Goal: Transaction & Acquisition: Purchase product/service

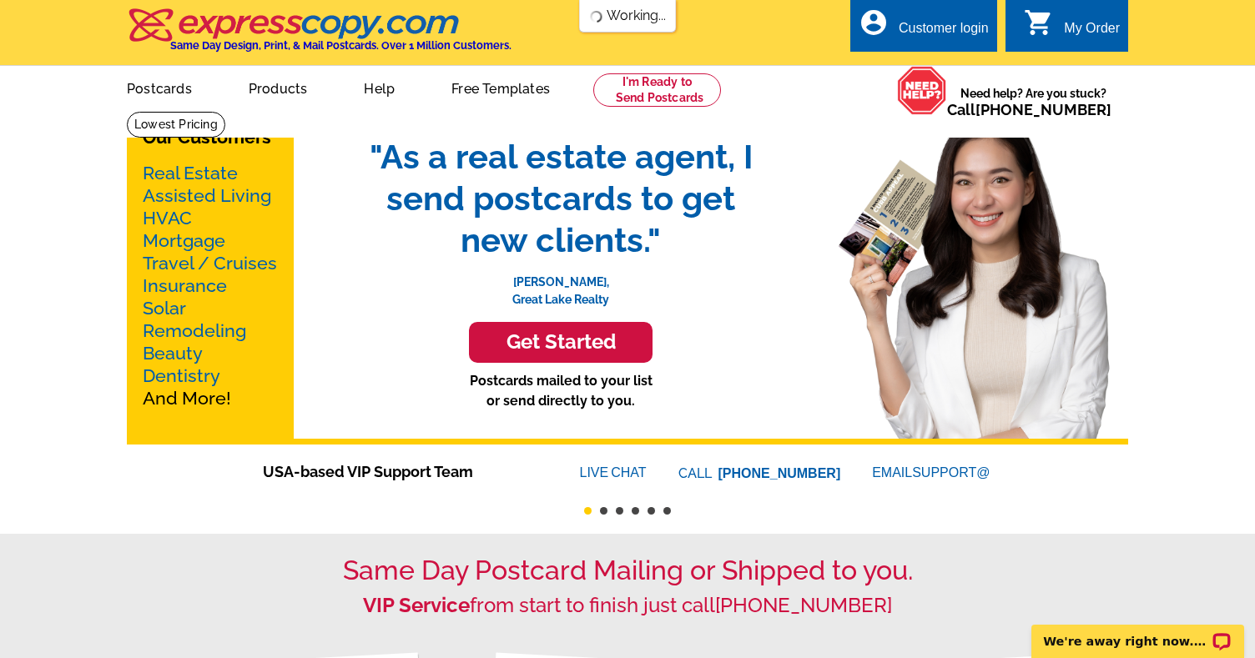
click at [185, 175] on link "Real Estate" at bounding box center [190, 173] width 95 height 21
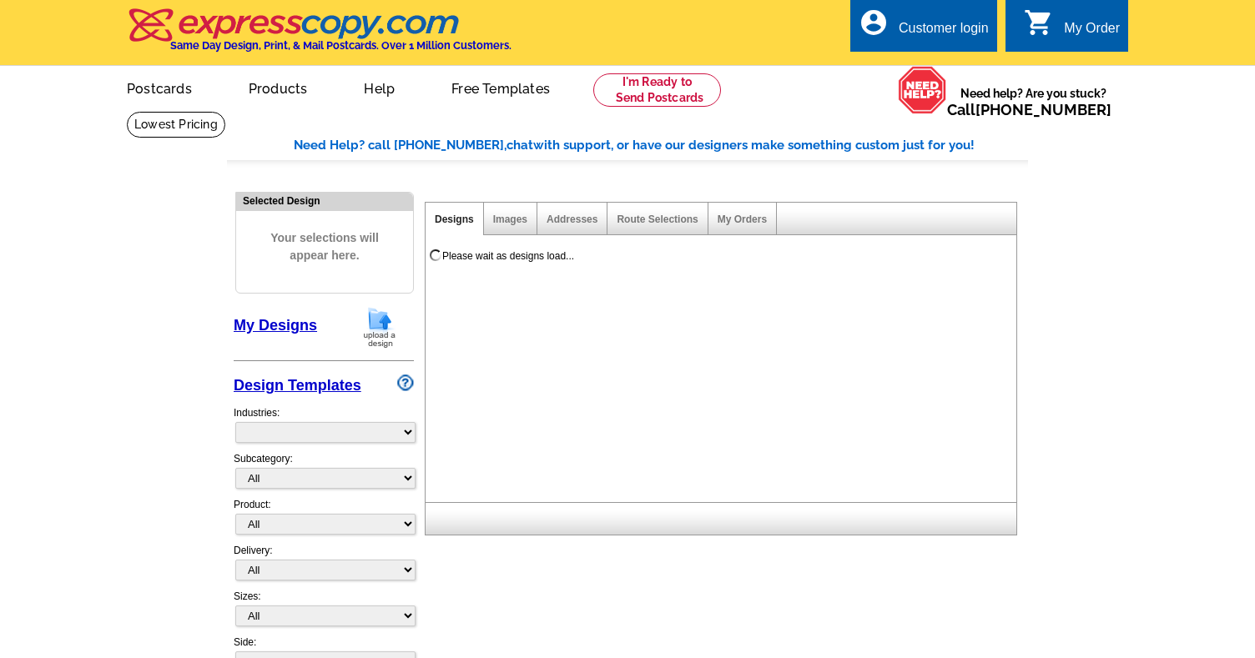
select select "785"
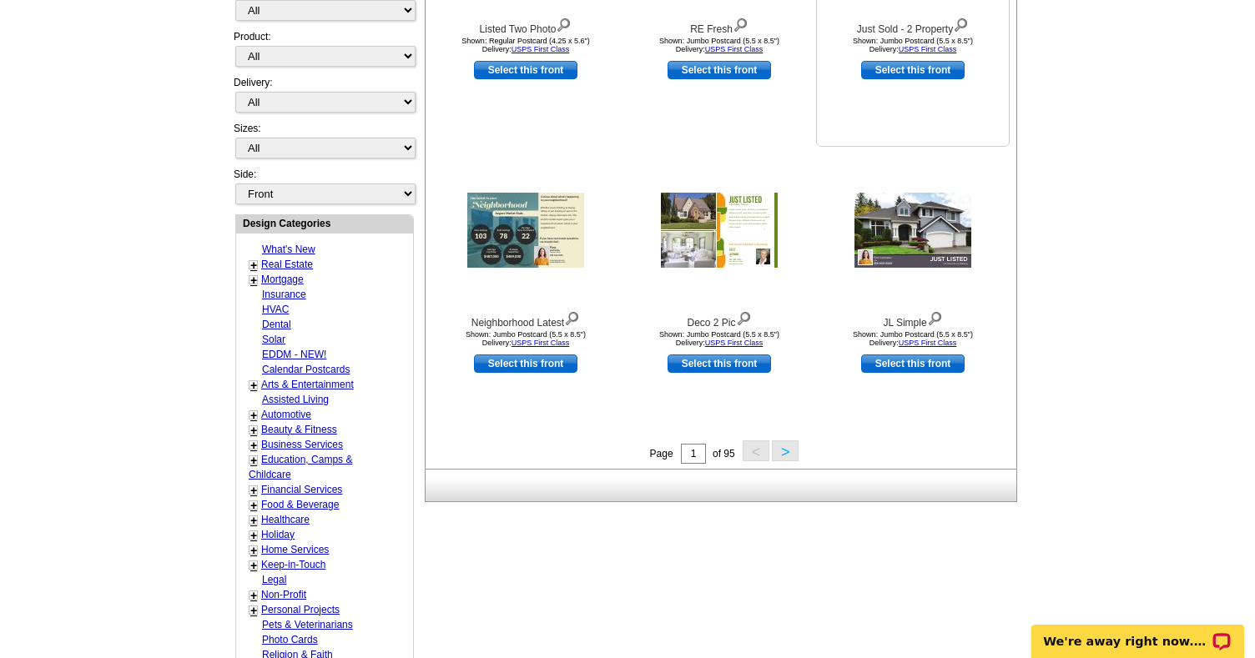
scroll to position [334, 0]
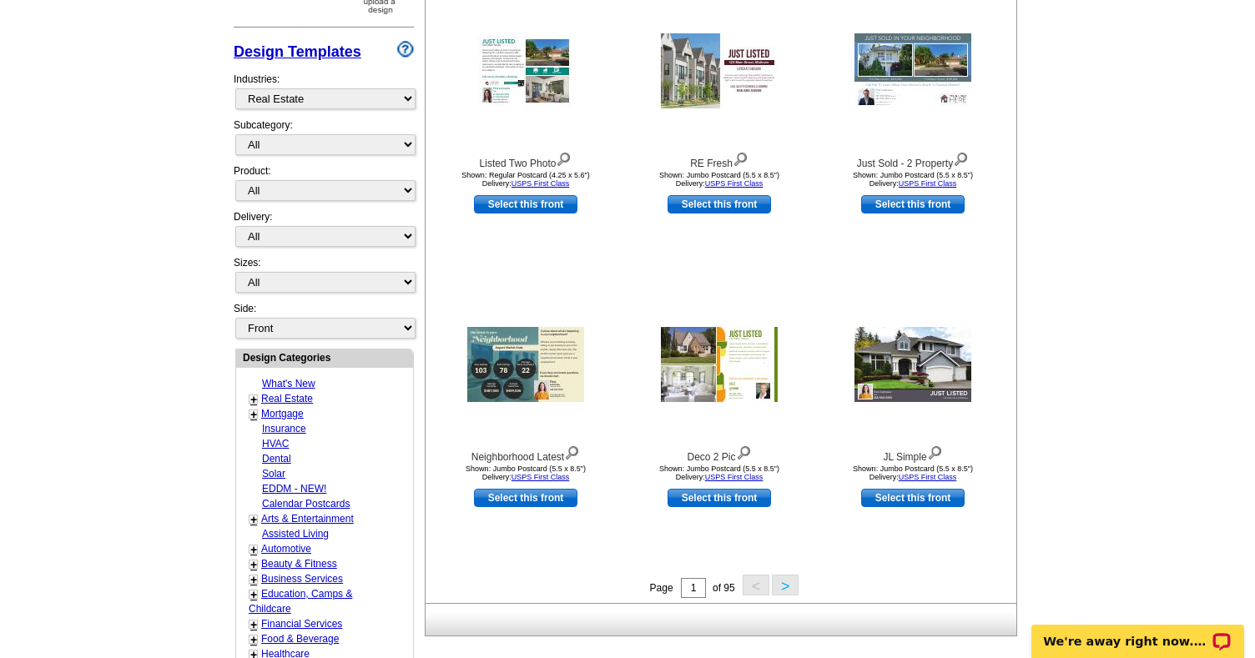
click at [786, 588] on button ">" at bounding box center [785, 585] width 27 height 21
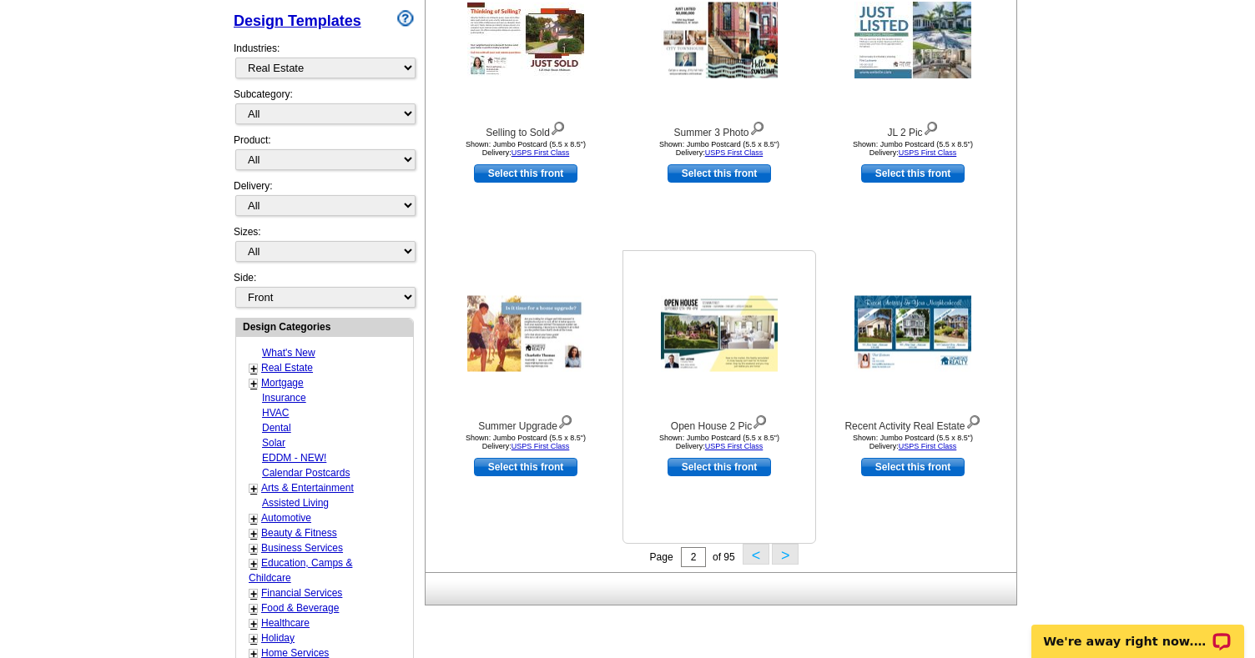
scroll to position [351, 0]
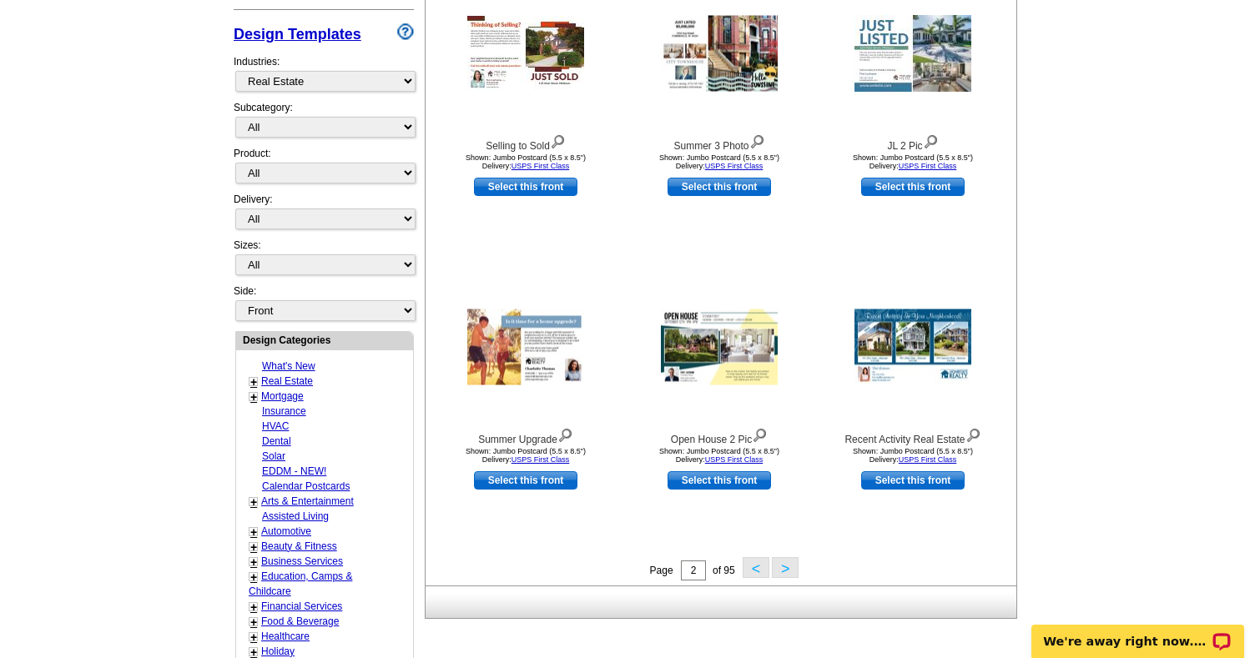
click at [784, 562] on button ">" at bounding box center [785, 567] width 27 height 21
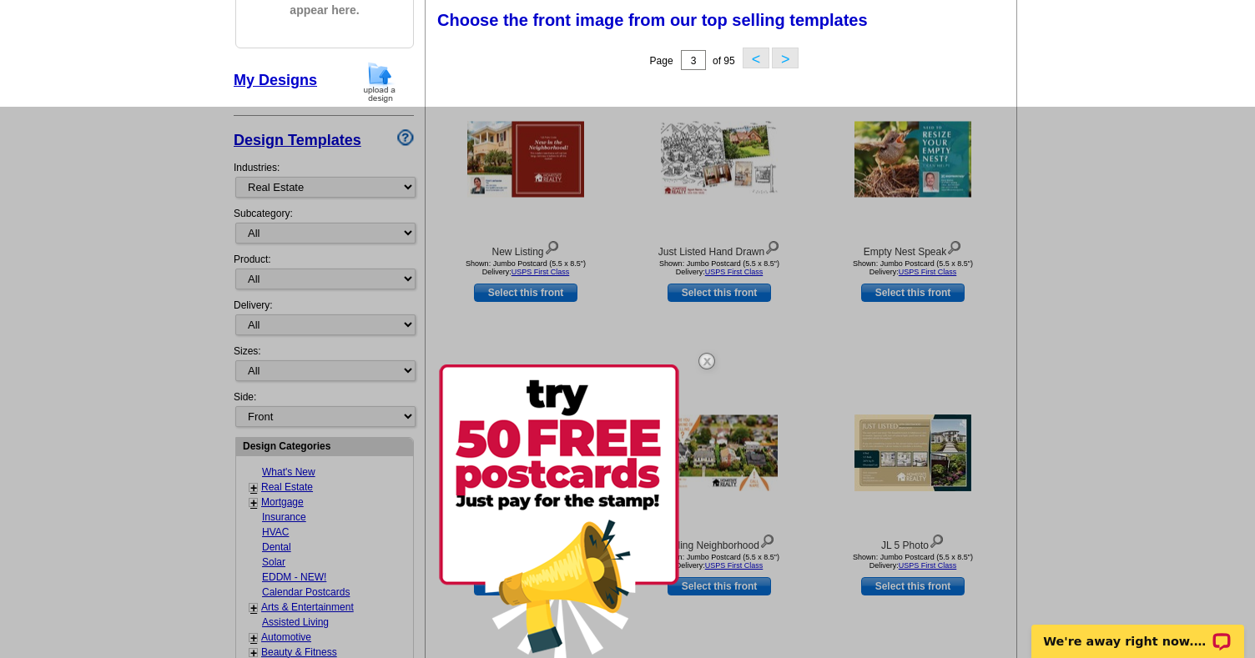
scroll to position [245, 0]
click at [711, 357] on img at bounding box center [707, 361] width 48 height 48
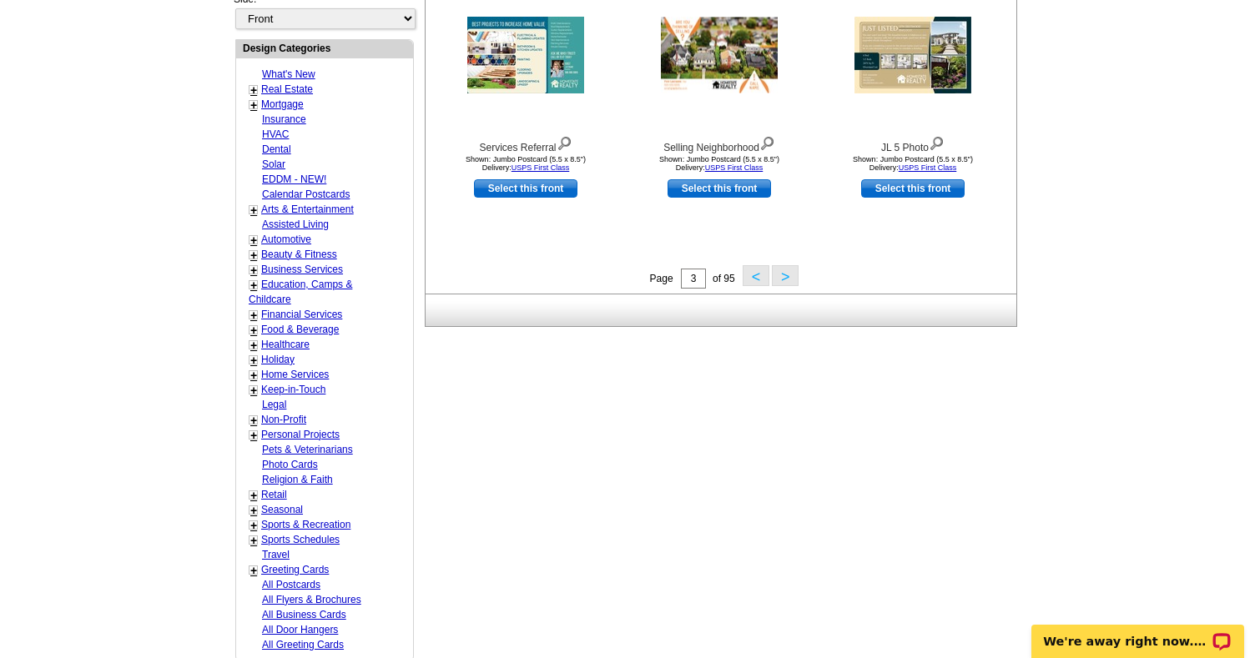
scroll to position [657, 0]
